Goal: Communication & Community: Share content

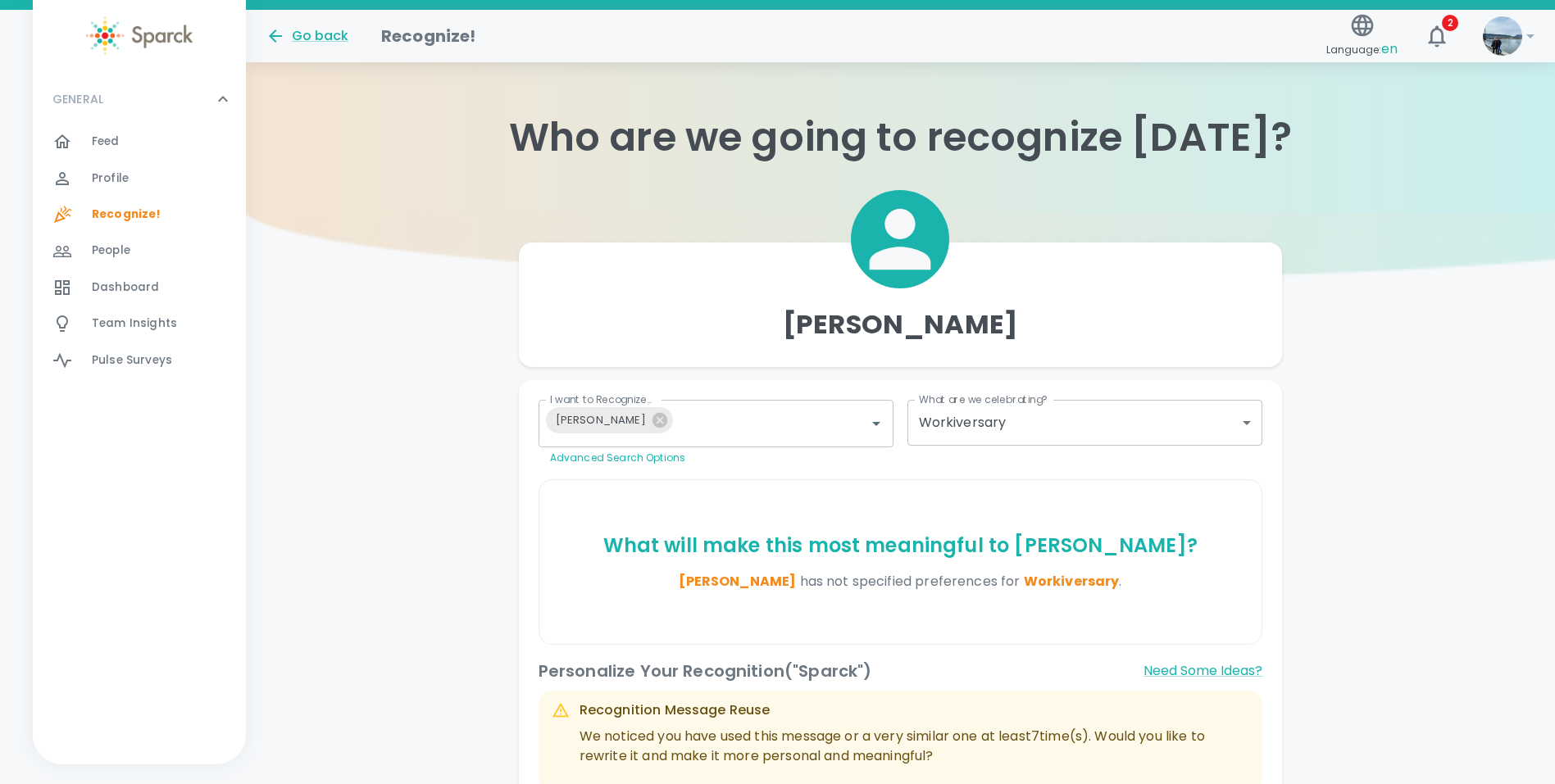
scroll to position [375, 0]
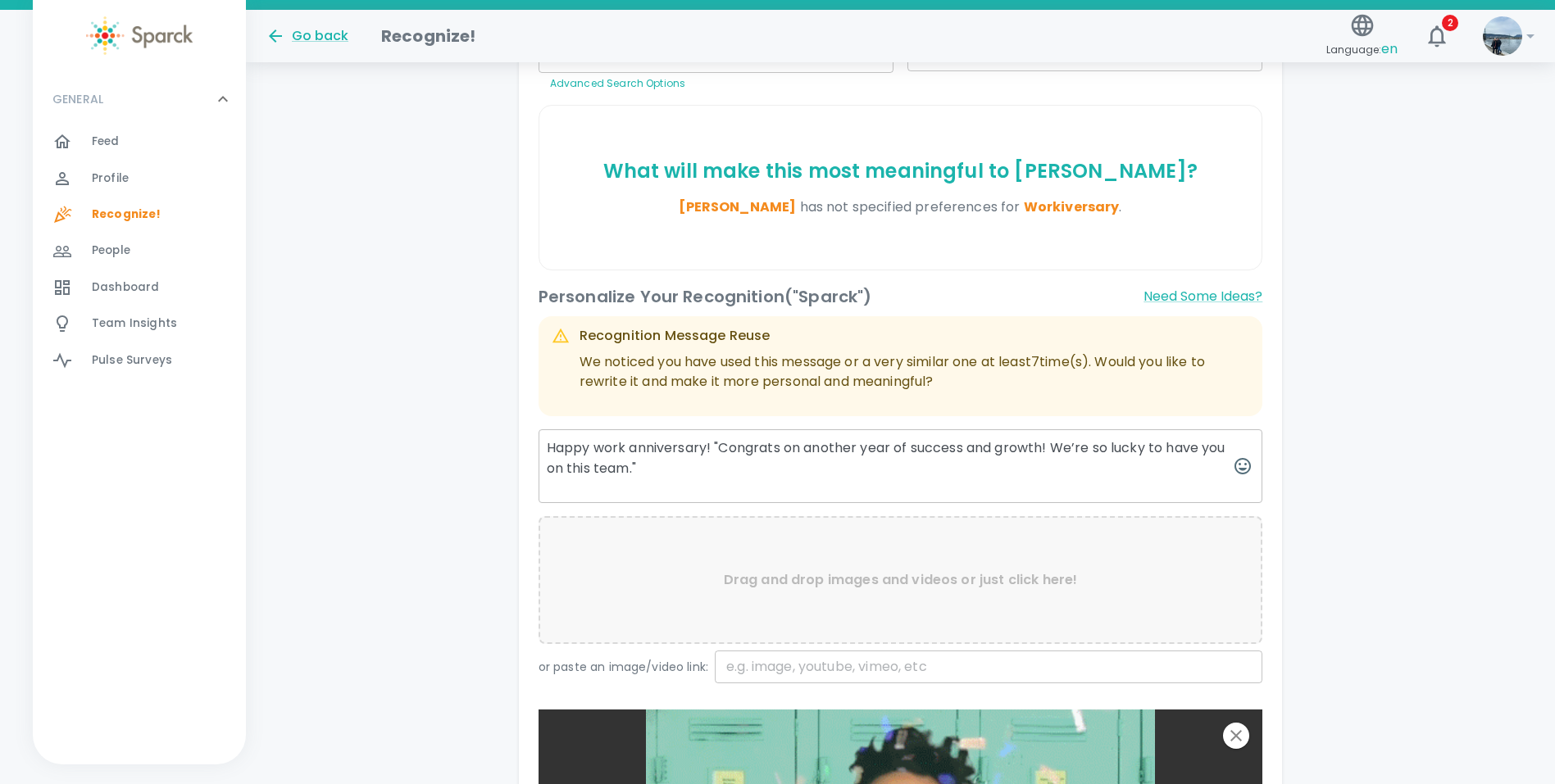
click at [723, 447] on textarea "Happy work anniversary! "Congrats on another year of success and growth! We’re …" at bounding box center [901, 466] width 725 height 74
click at [715, 466] on textarea "Happy work anniversary! Congrats on another year of success and growth! We’re s…" at bounding box center [901, 466] width 725 height 74
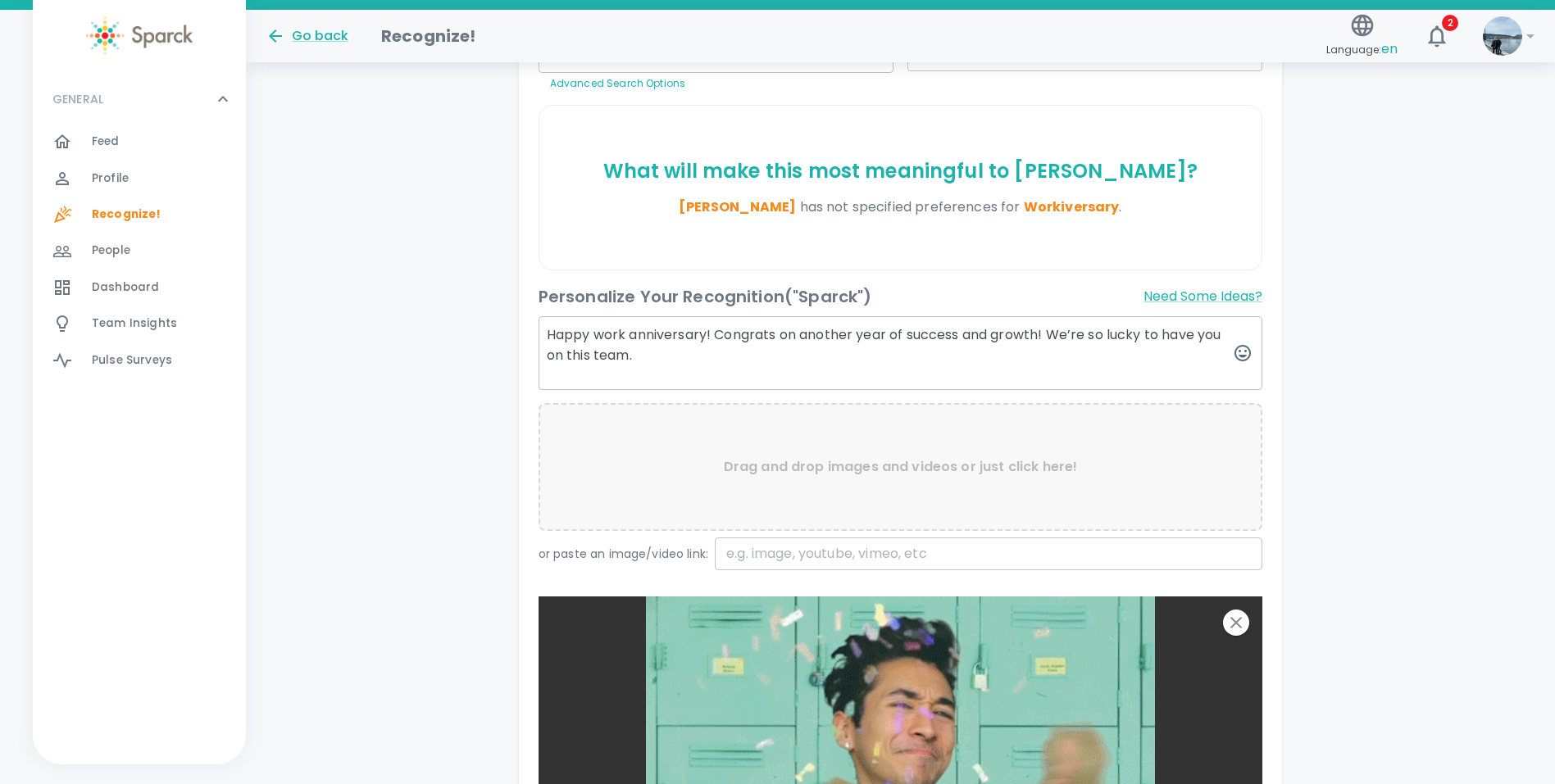
click at [639, 359] on textarea "Happy work anniversary! Congrats on another year of success and growth! We’re s…" at bounding box center [901, 353] width 725 height 74
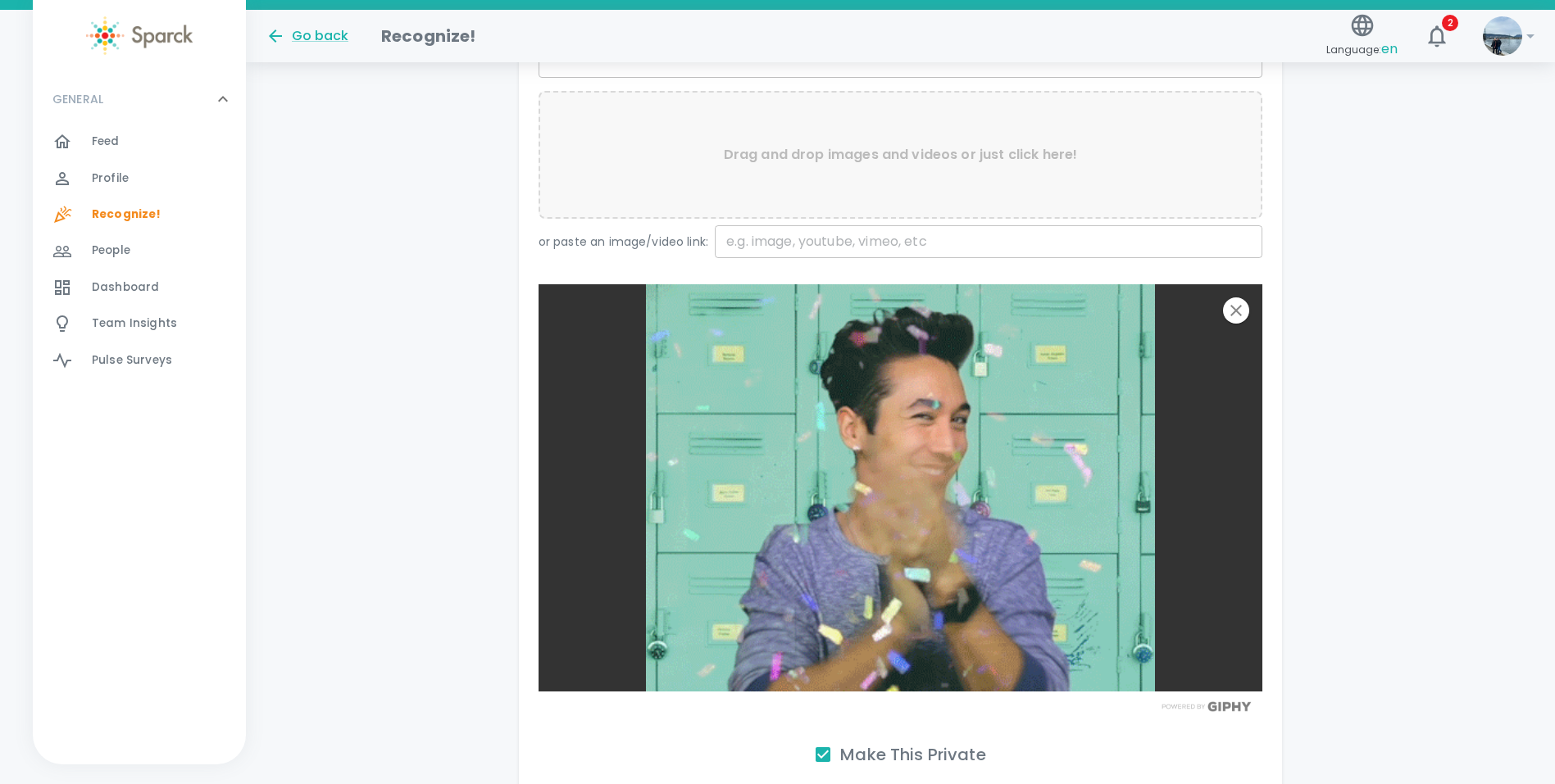
scroll to position [827, 0]
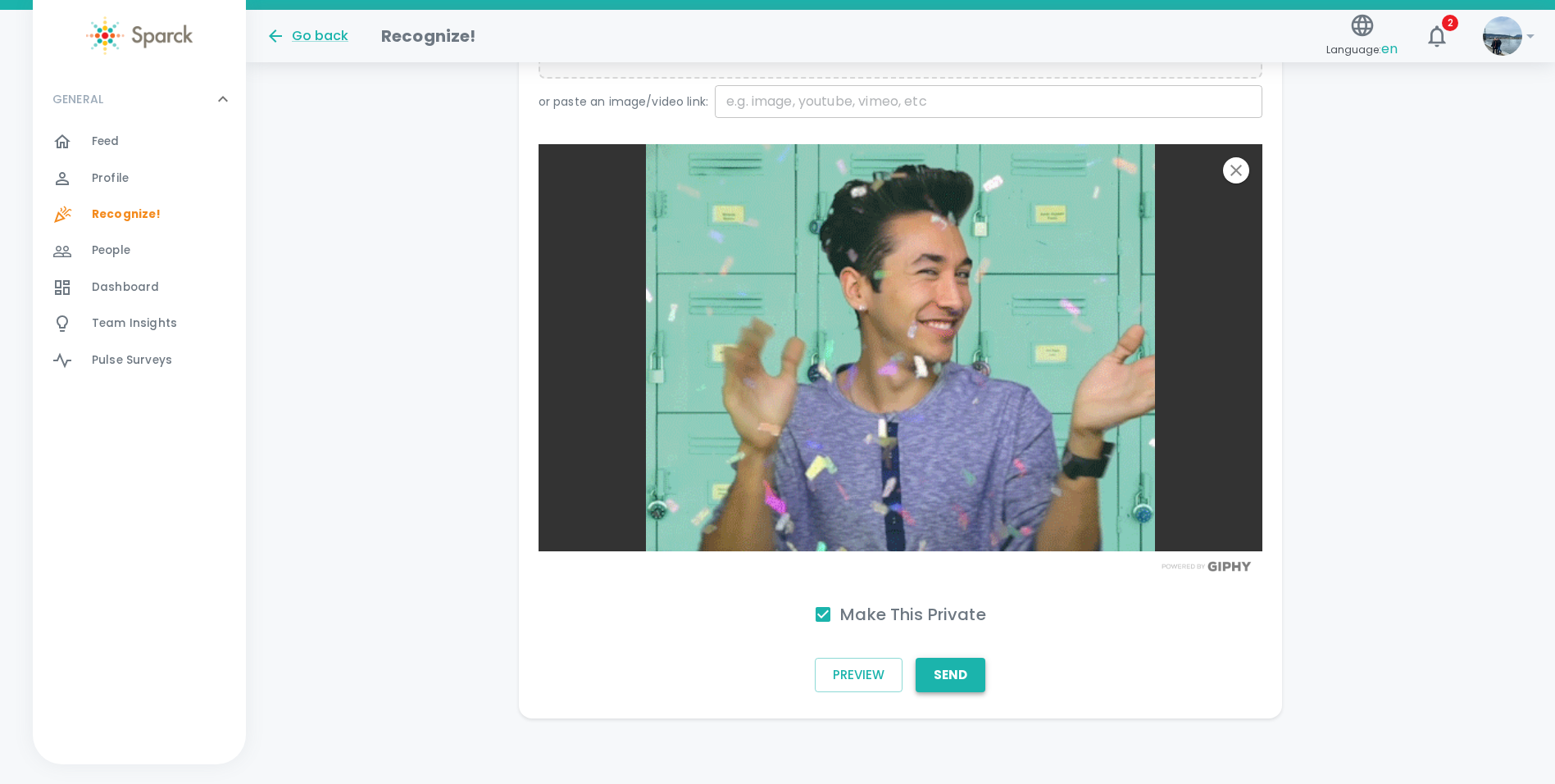
type textarea "Happy work anniversary! Congrats on another year of success and growth! We’re s…"
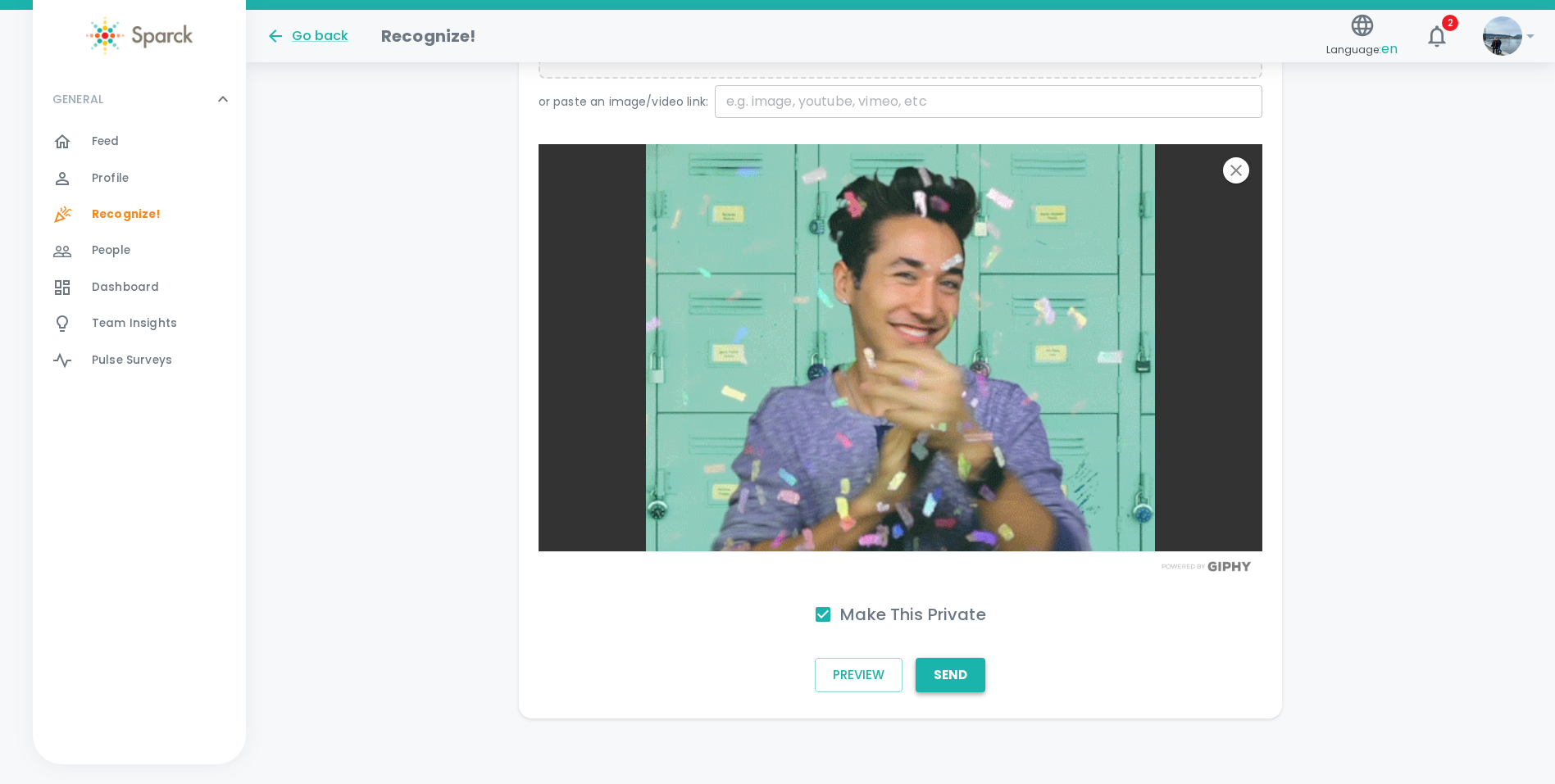
click at [971, 676] on button "Send" at bounding box center [950, 676] width 69 height 35
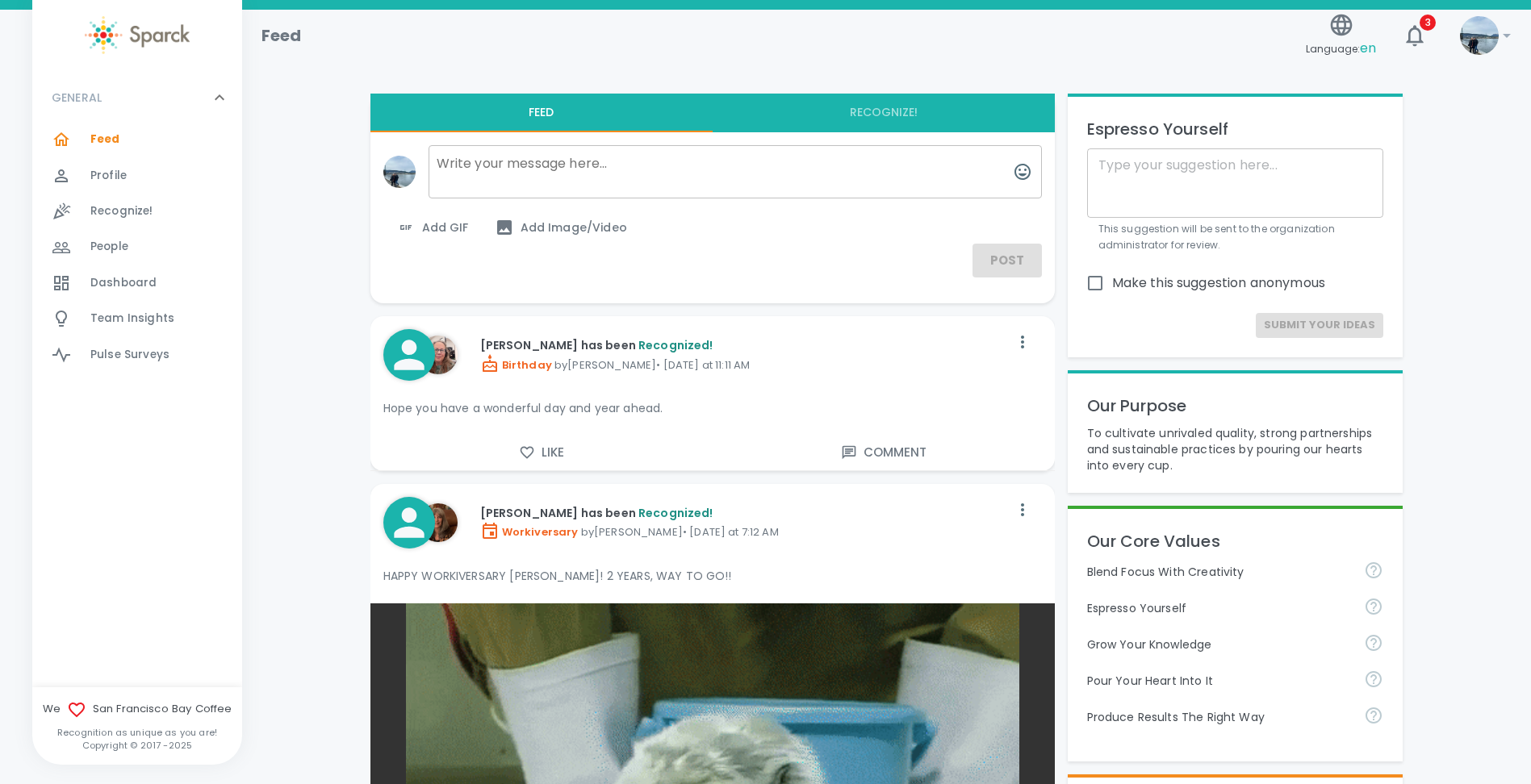
click at [1395, 24] on div "3" at bounding box center [1408, 28] width 51 height 51
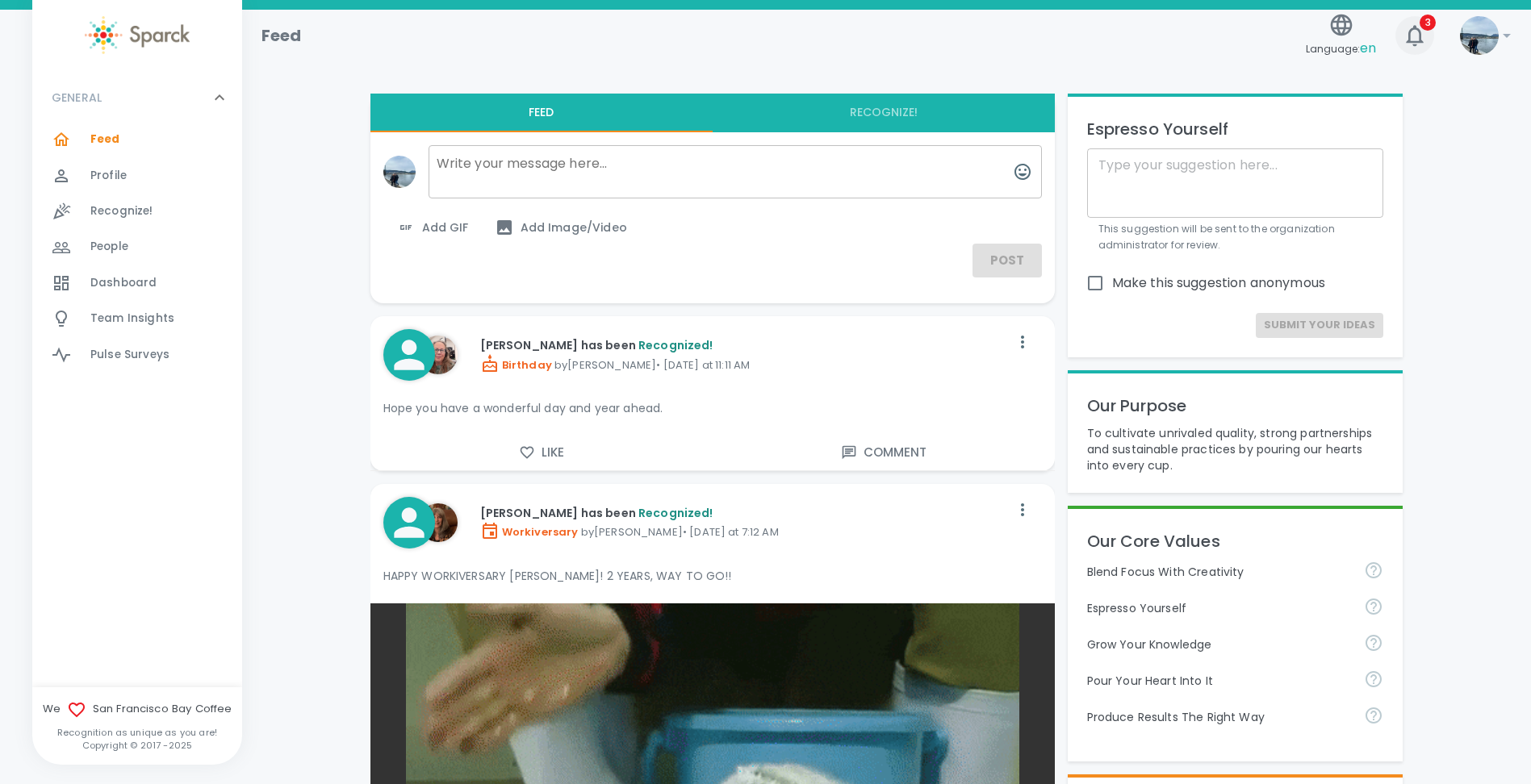
click at [1414, 26] on icon "button" at bounding box center [1414, 36] width 17 height 21
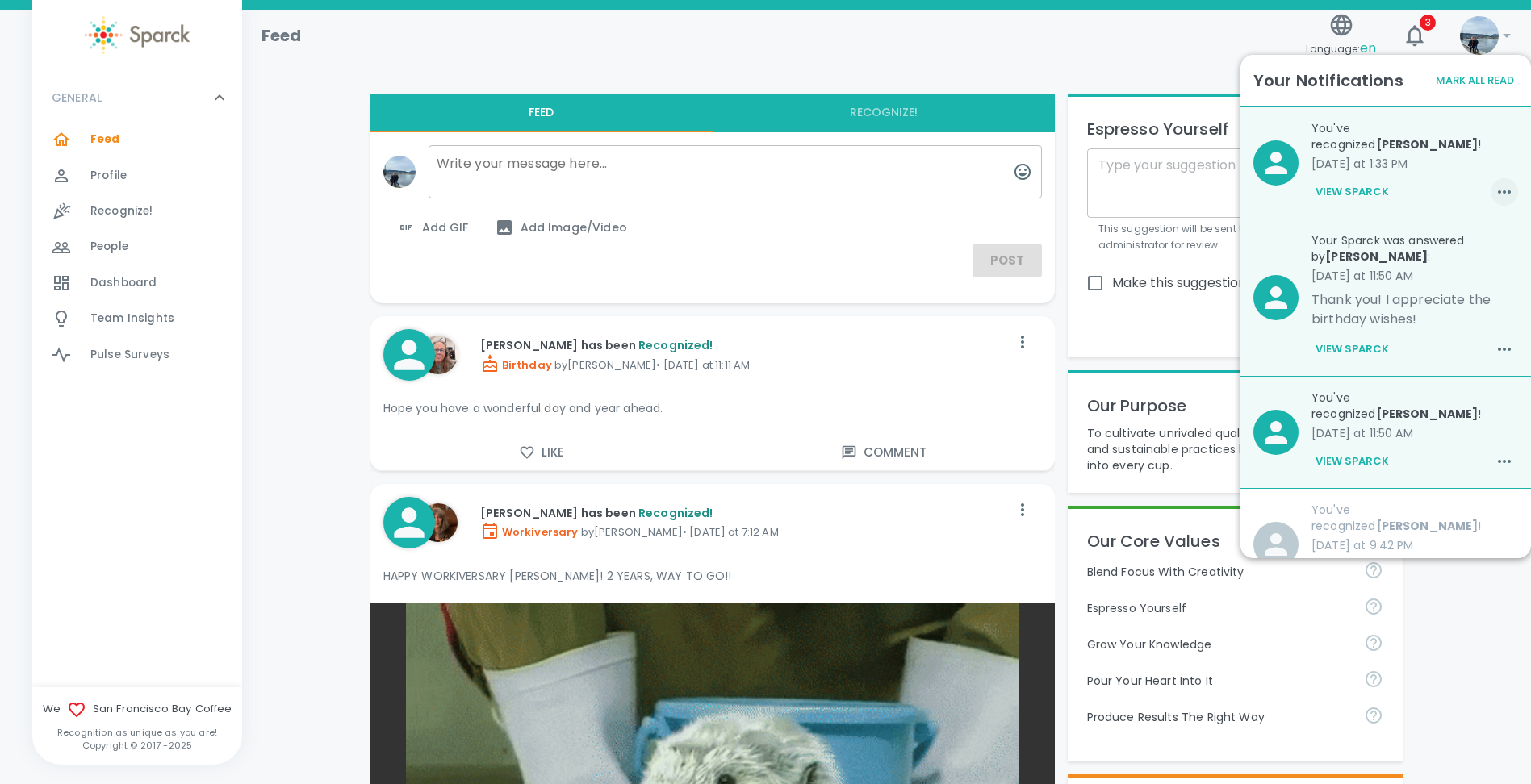
click at [1494, 182] on icon "button" at bounding box center [1504, 192] width 20 height 20
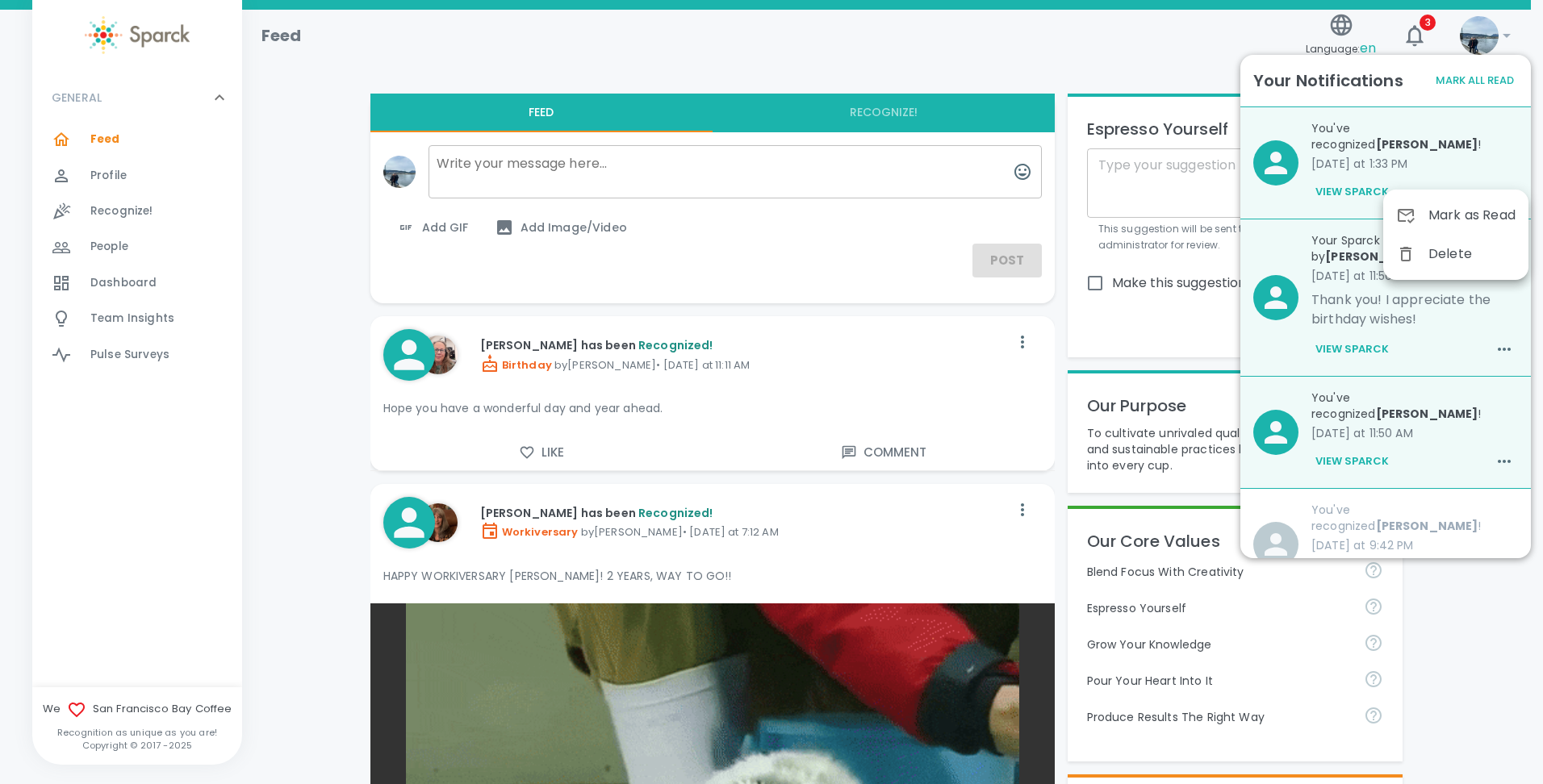
click at [1476, 212] on span "Mark as Read" at bounding box center [1471, 216] width 87 height 20
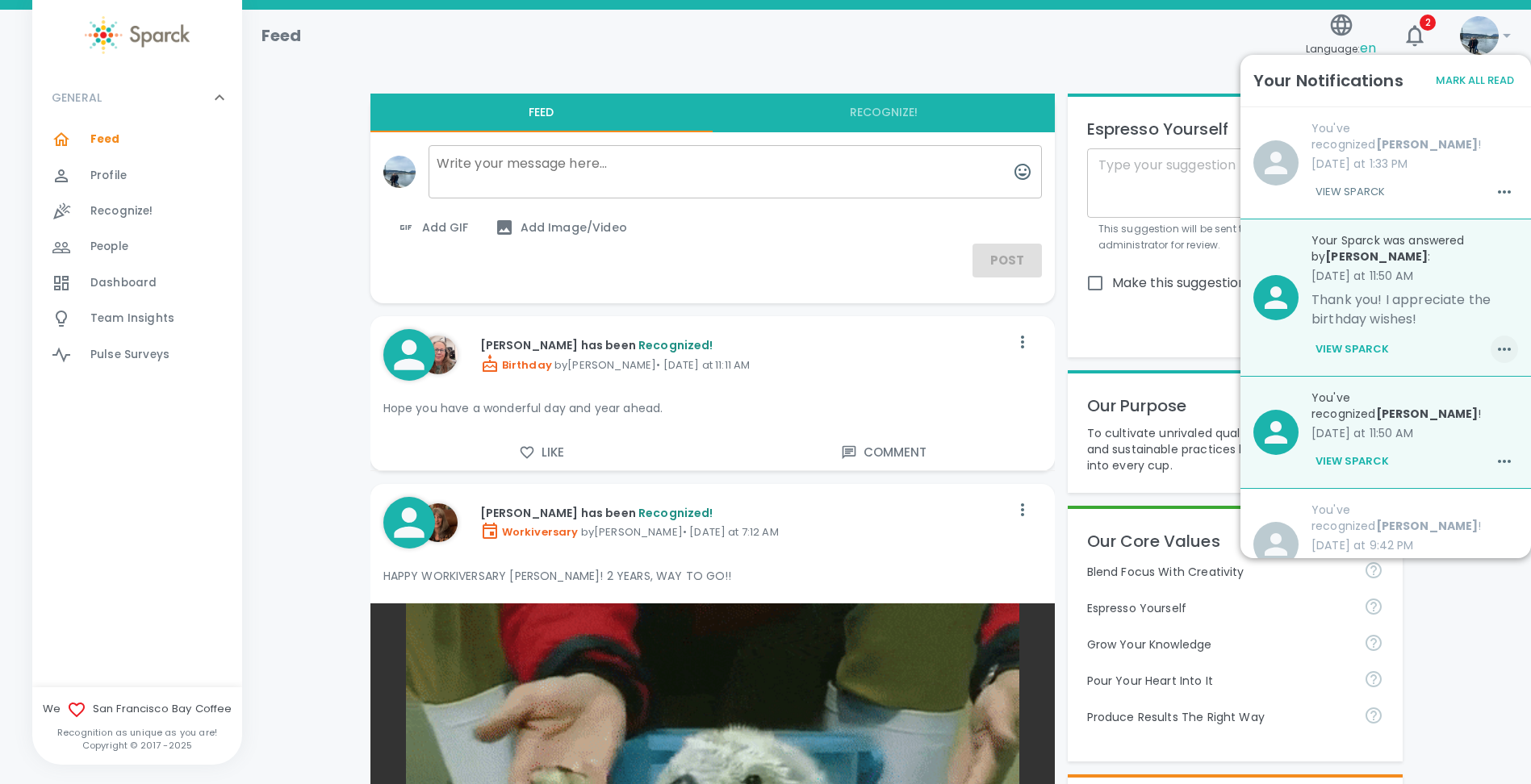
click at [1498, 348] on icon "button" at bounding box center [1504, 349] width 13 height 3
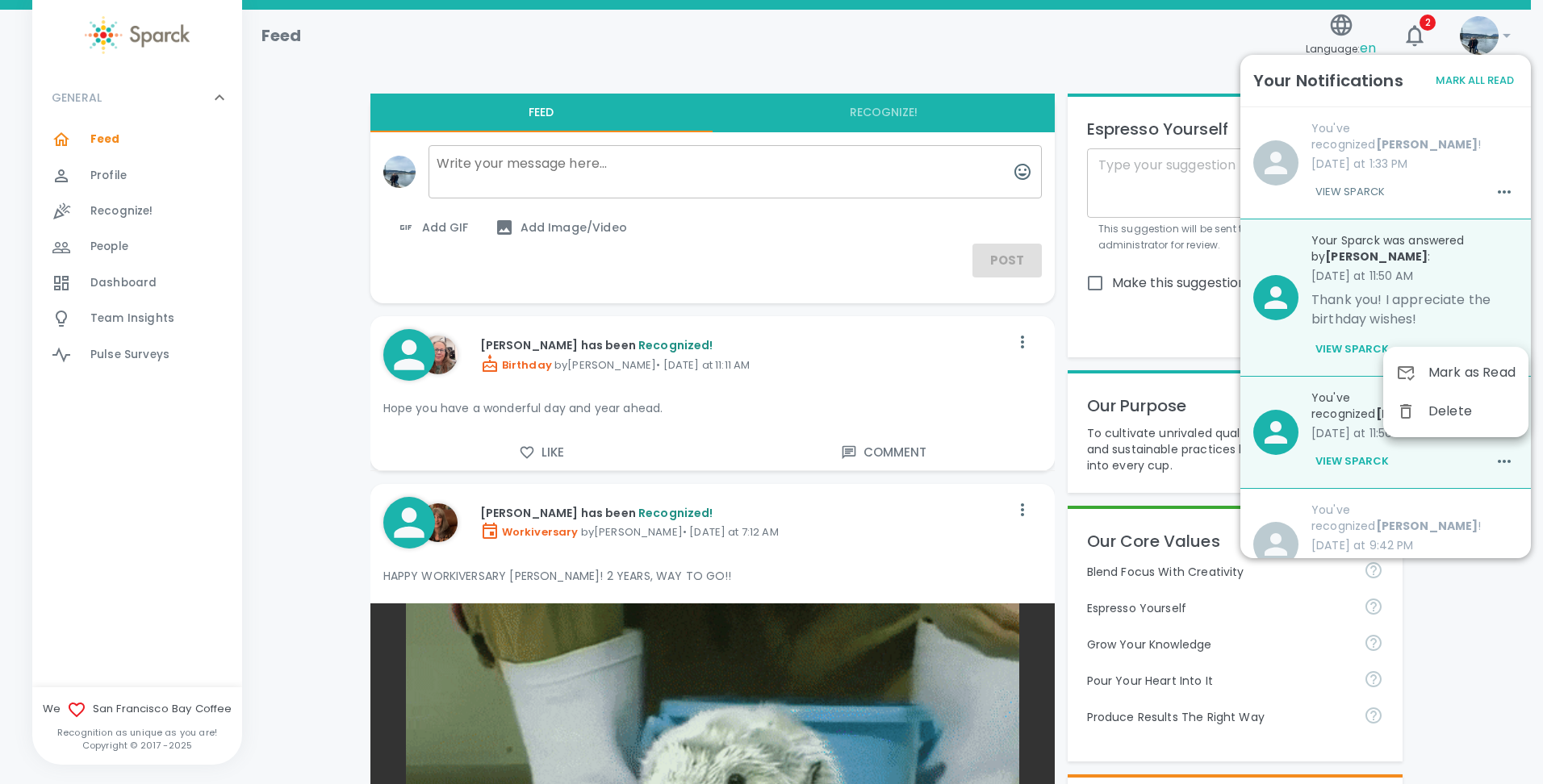
click at [1468, 366] on span "Mark as Read" at bounding box center [1471, 373] width 87 height 20
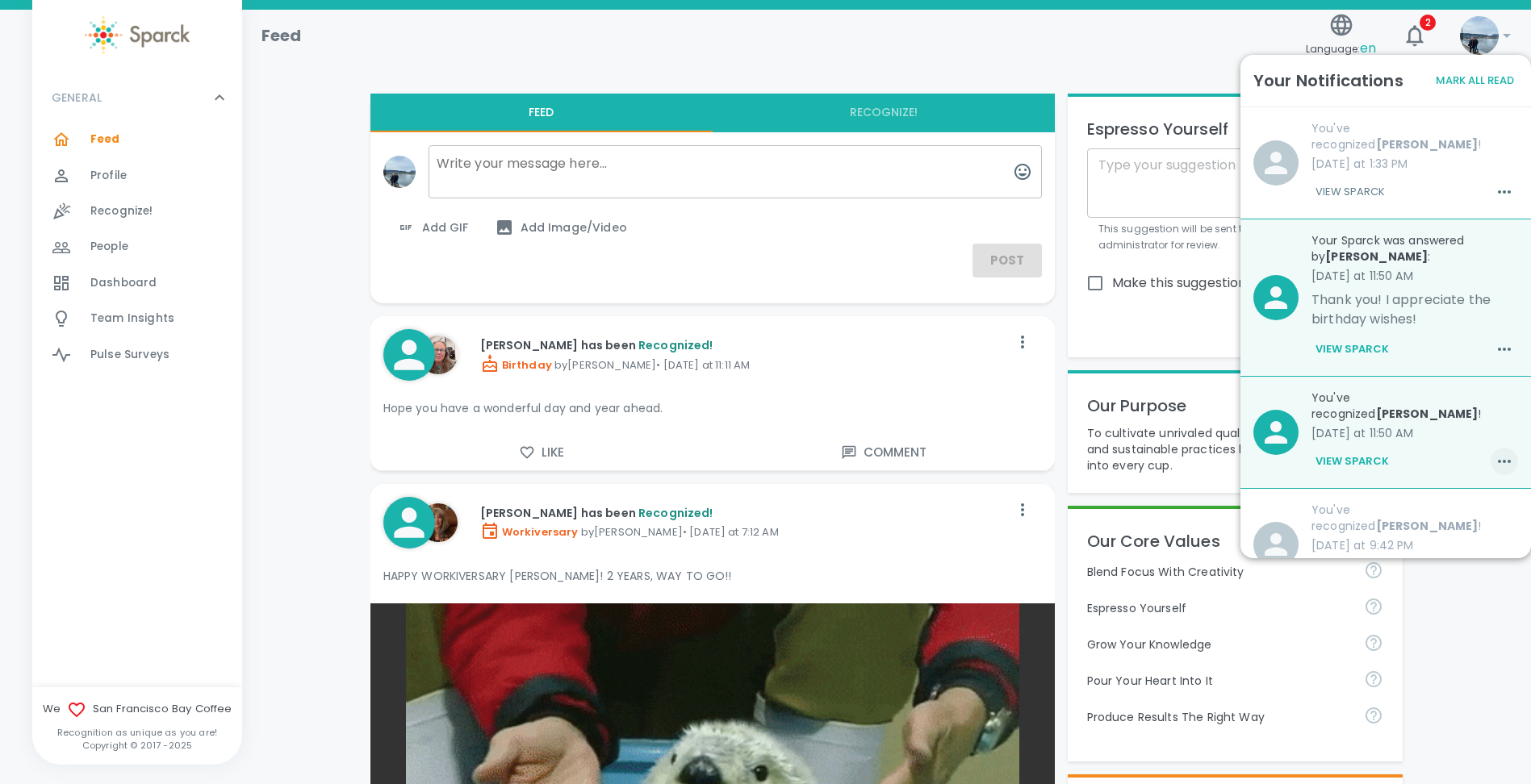
click at [1494, 452] on icon "button" at bounding box center [1504, 462] width 20 height 20
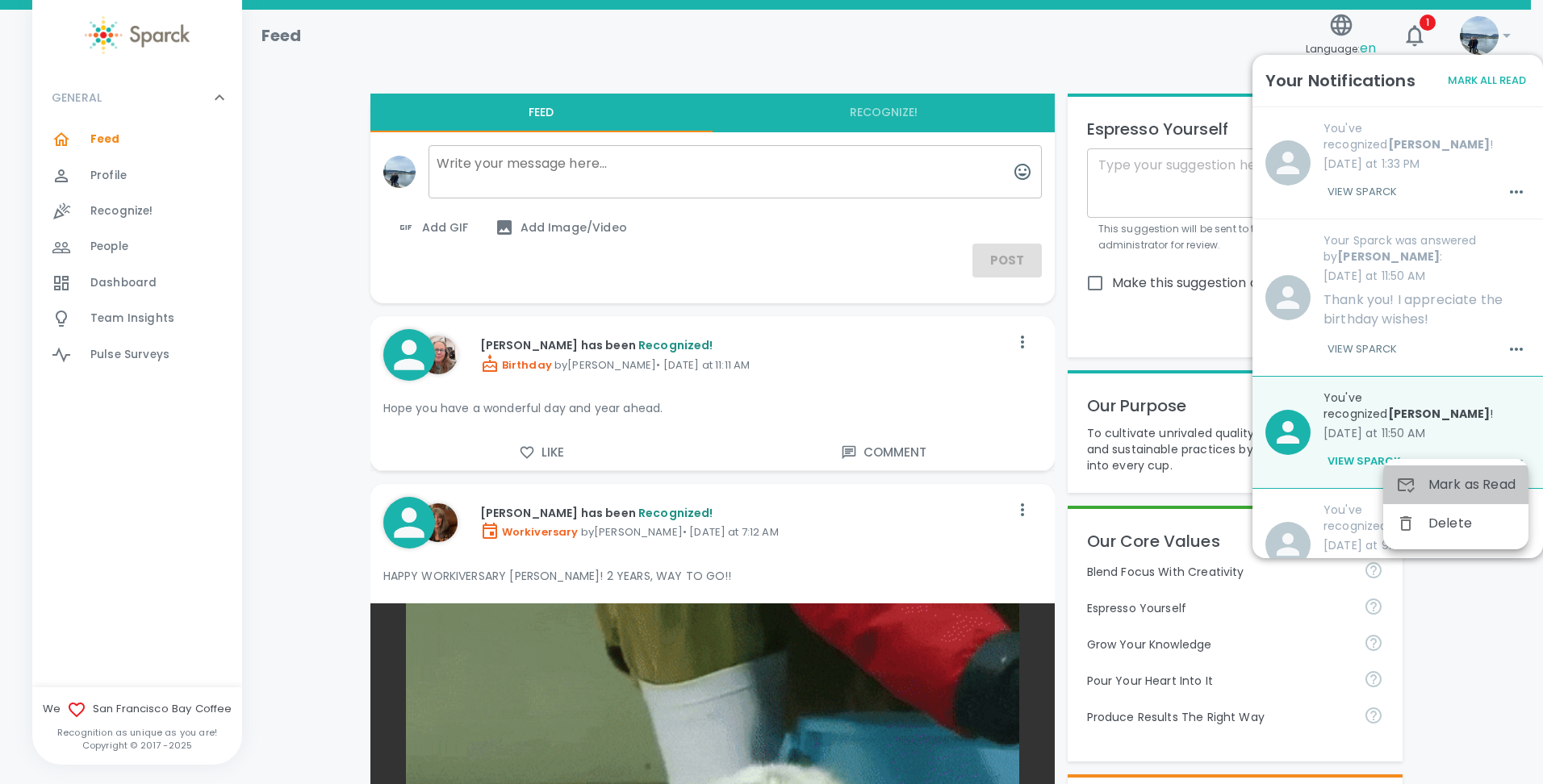
click at [1484, 480] on span "Mark as Read" at bounding box center [1471, 485] width 87 height 20
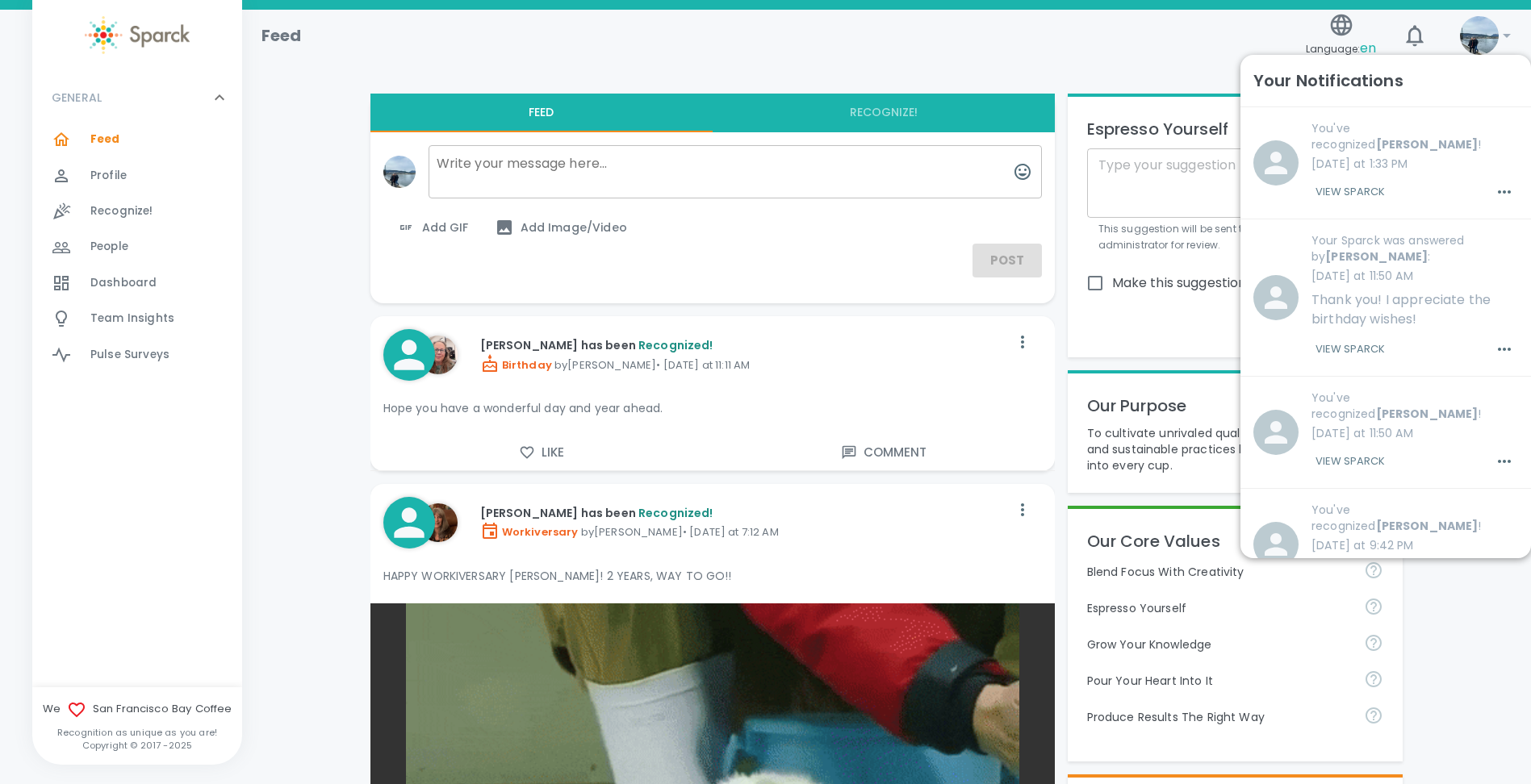
click at [985, 31] on div "Feed" at bounding box center [774, 29] width 1051 height 39
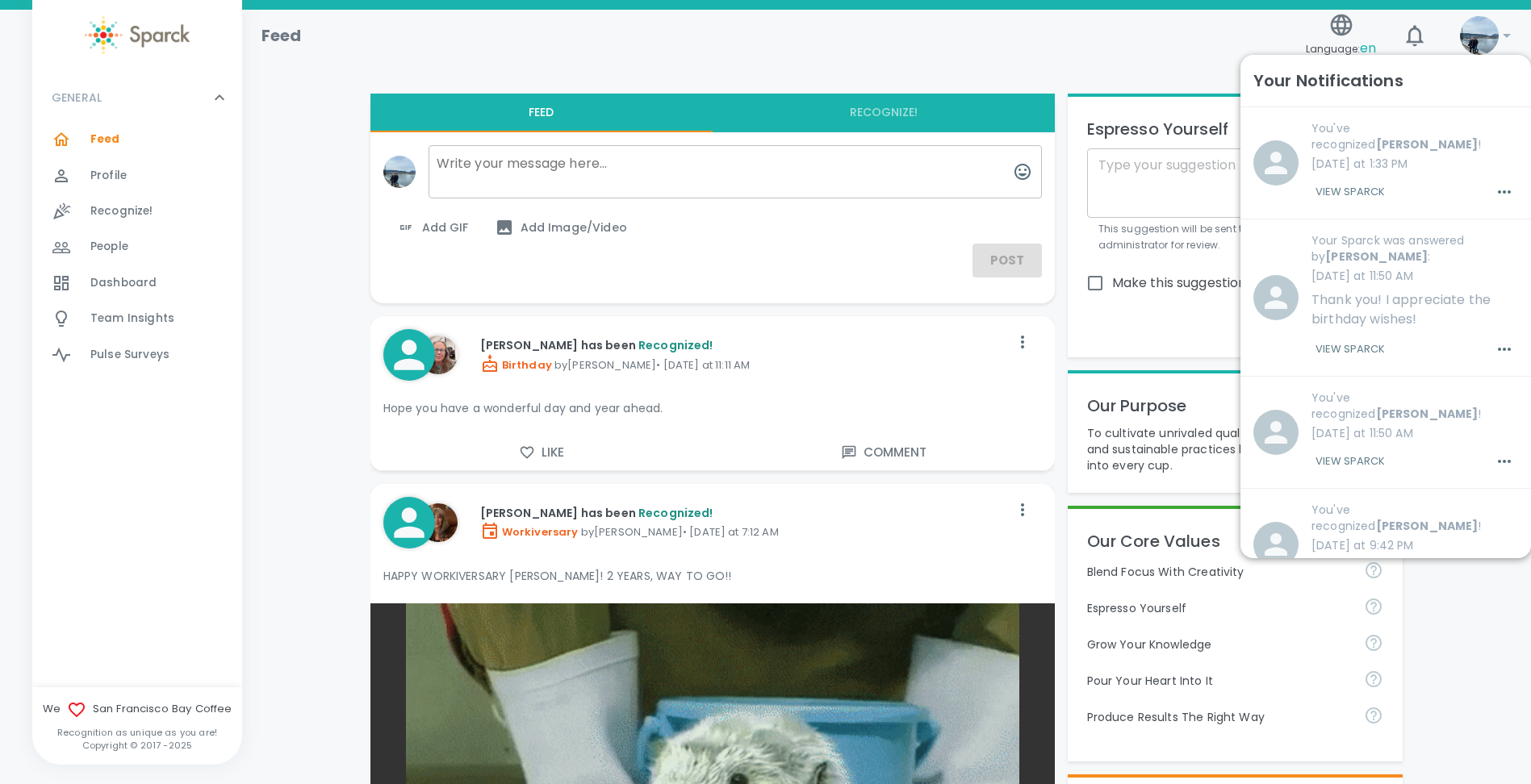
click at [1095, 56] on div "Feed Language: en 1 !" at bounding box center [880, 29] width 1263 height 70
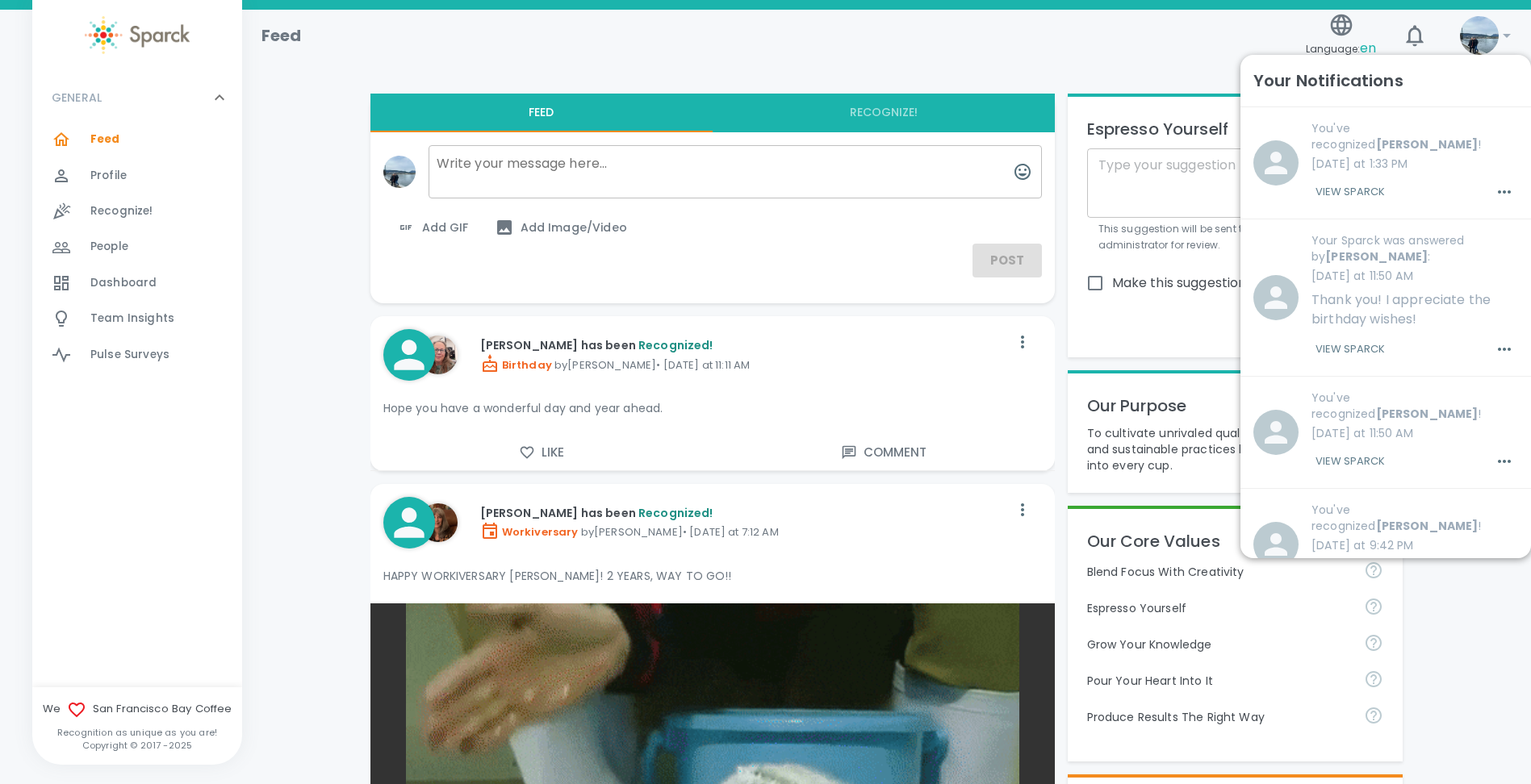
click at [929, 23] on div "Feed" at bounding box center [774, 29] width 1051 height 39
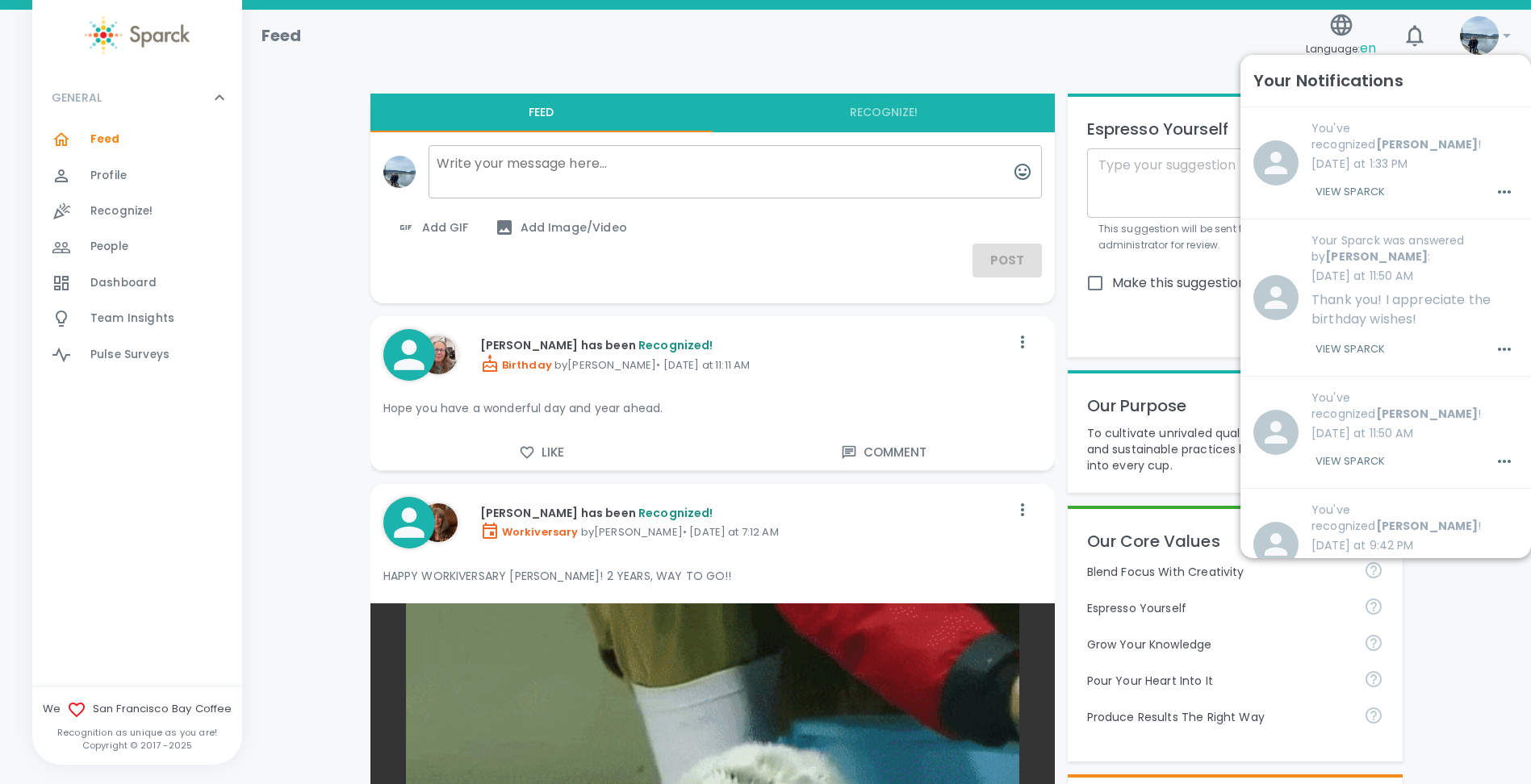
click at [1476, 52] on img at bounding box center [1480, 36] width 39 height 39
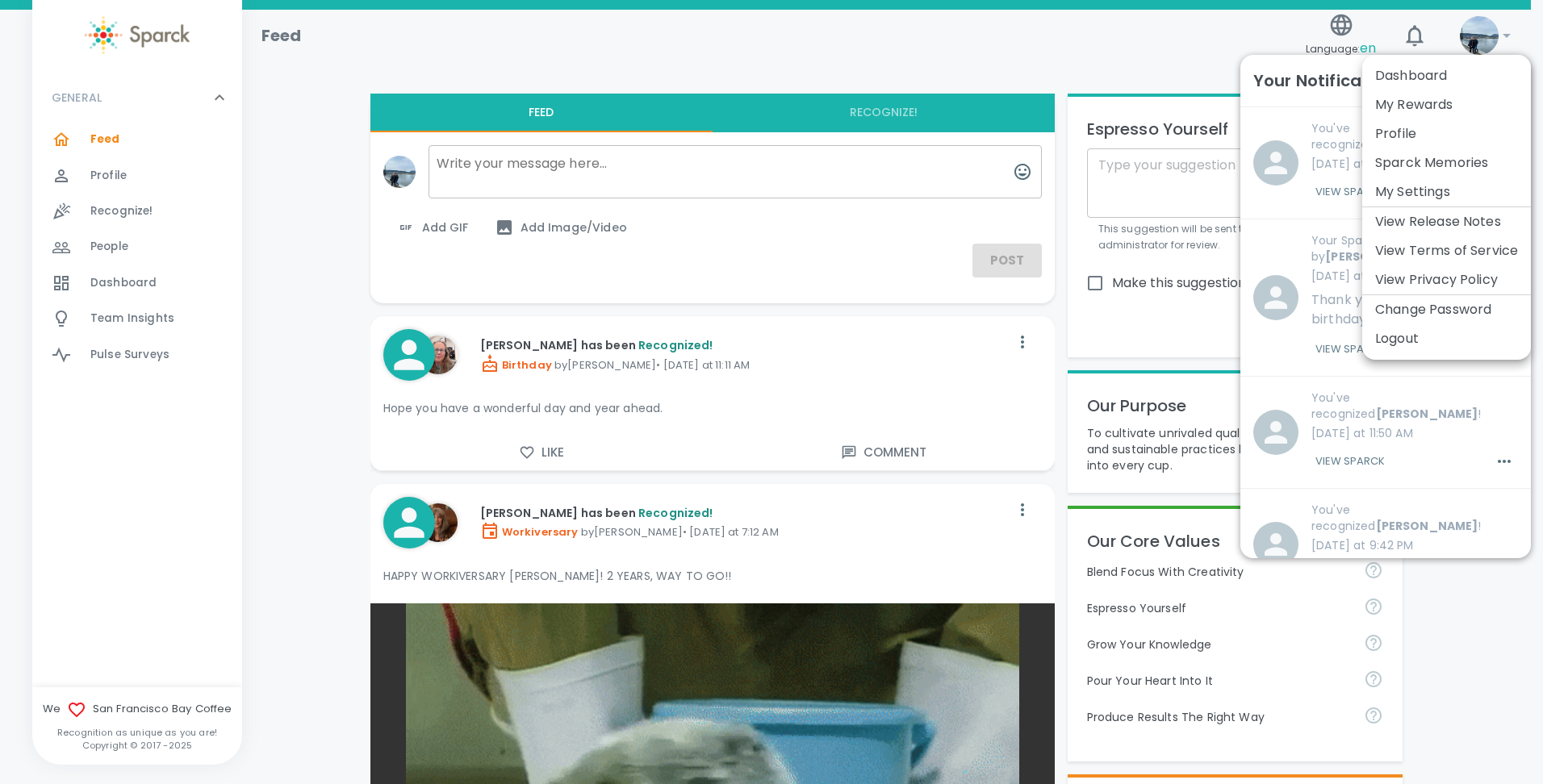
click at [249, 180] on div at bounding box center [771, 392] width 1543 height 784
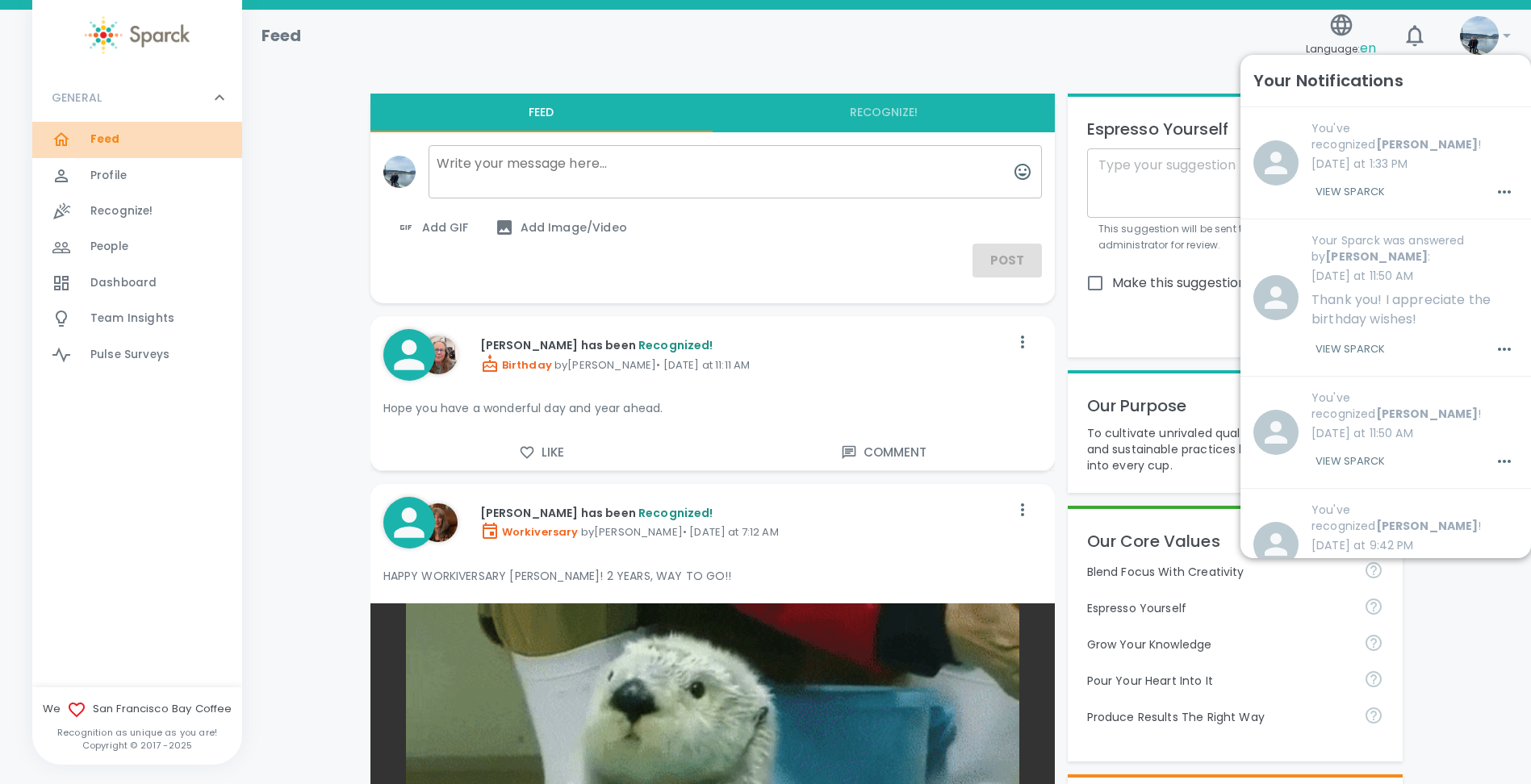
click at [92, 147] on span "Feed" at bounding box center [105, 140] width 30 height 16
